Goal: Task Accomplishment & Management: Manage account settings

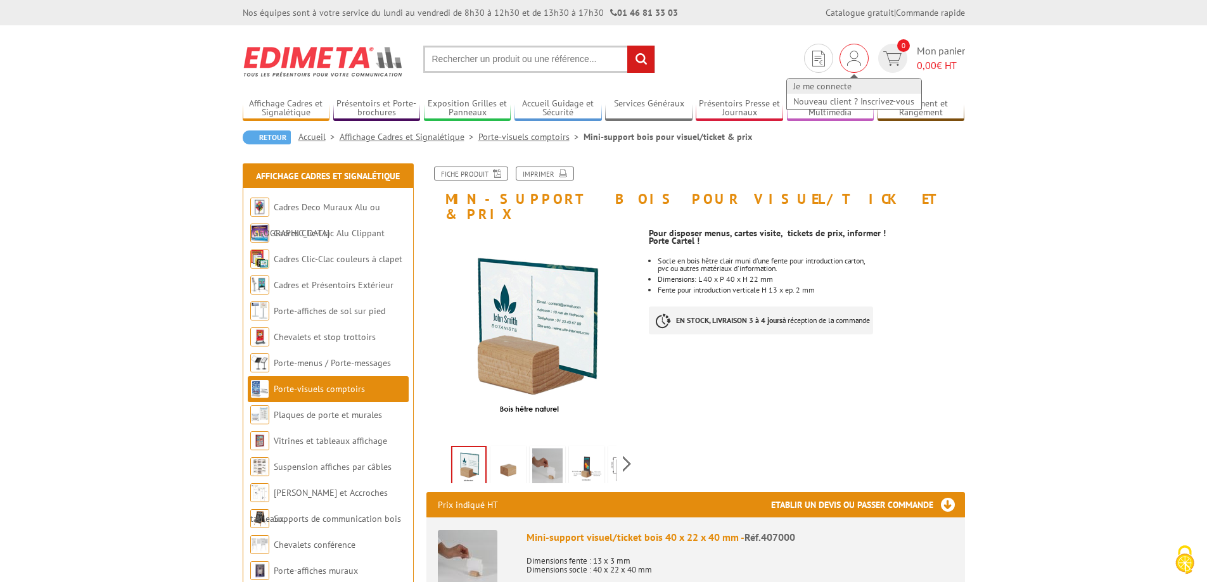
click at [850, 87] on link "Je me connecte" at bounding box center [854, 86] width 134 height 15
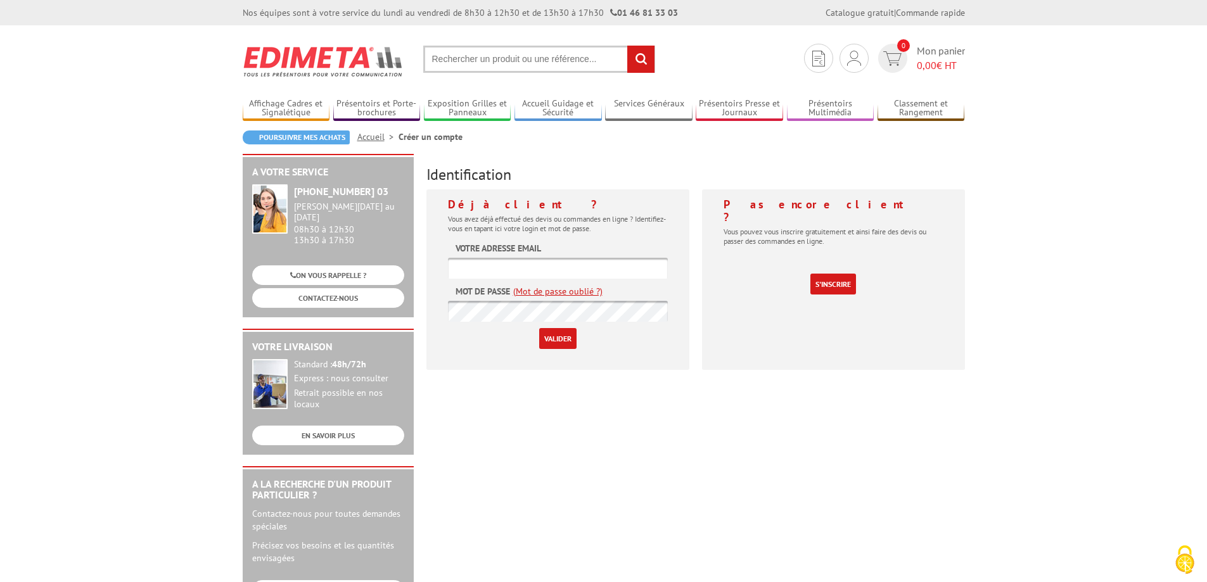
type input "communication@chocolateriedelopera.com"
click at [555, 343] on input "Valider" at bounding box center [557, 338] width 37 height 21
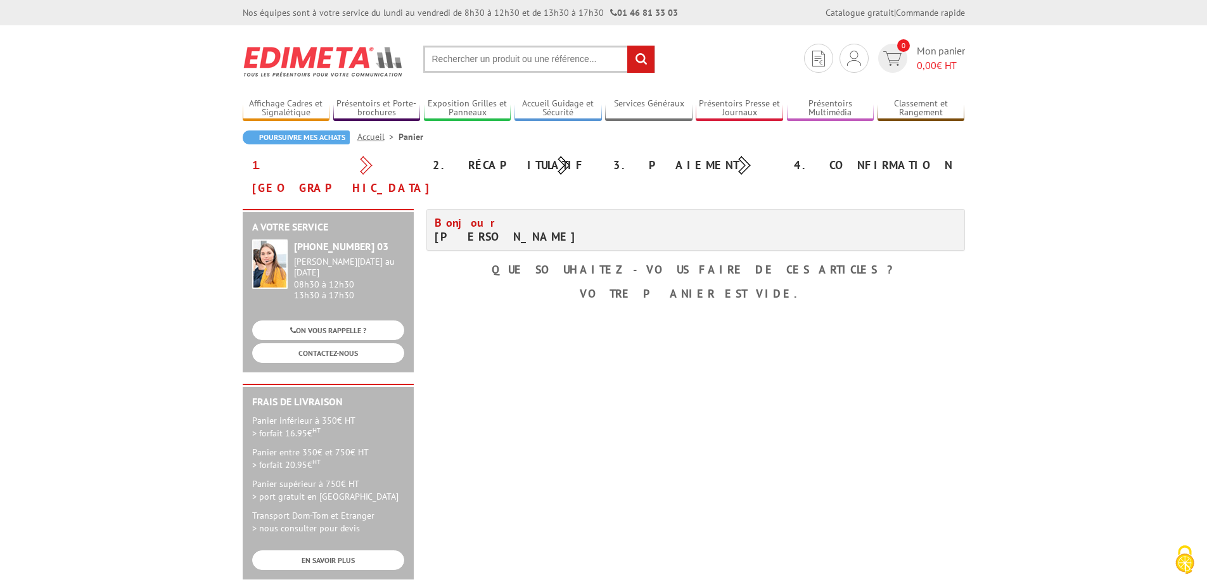
click at [170, 156] on body "Nos équipes sont à votre service du [DATE] au [DATE] de 8h30 à 12h30 et de 13h3…" at bounding box center [603, 447] width 1207 height 894
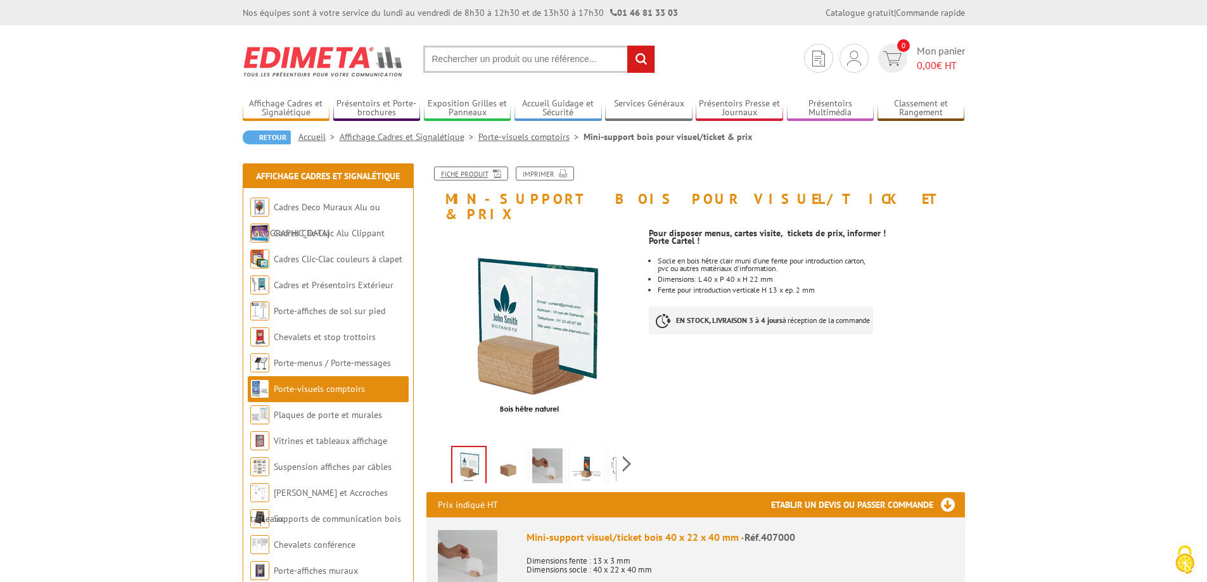
click at [480, 173] on link "Fiche produit" at bounding box center [471, 174] width 74 height 14
click at [839, 104] on link "Mes devis & commandes" at bounding box center [854, 101] width 134 height 15
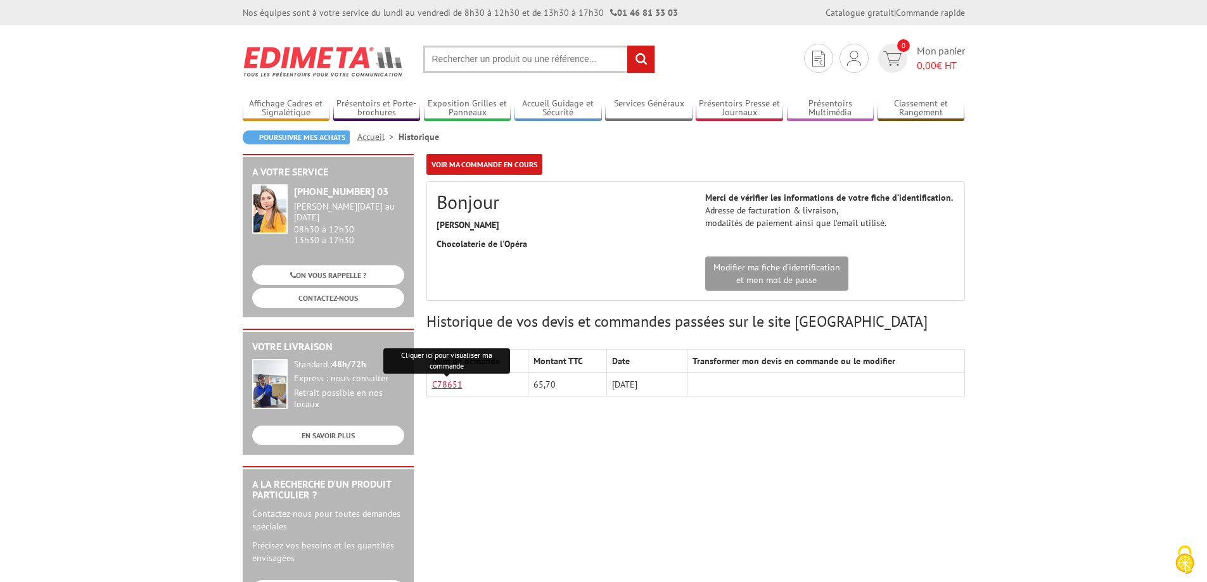
click at [438, 381] on link "C78651" at bounding box center [447, 384] width 30 height 11
